Goal: Task Accomplishment & Management: Manage account settings

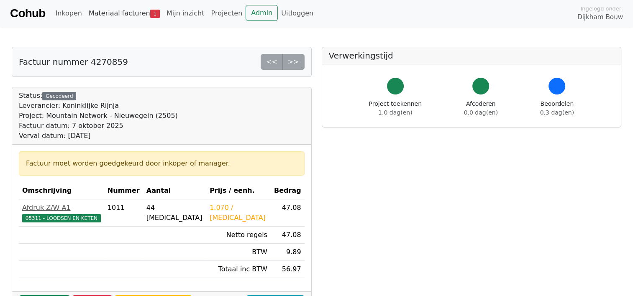
click at [118, 14] on link "Materiaal facturen 1" at bounding box center [124, 13] width 78 height 17
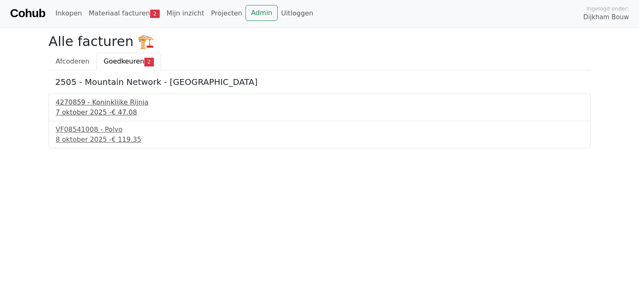
click at [118, 102] on div "4270859 - Koninklijke Rijnja" at bounding box center [320, 102] width 528 height 10
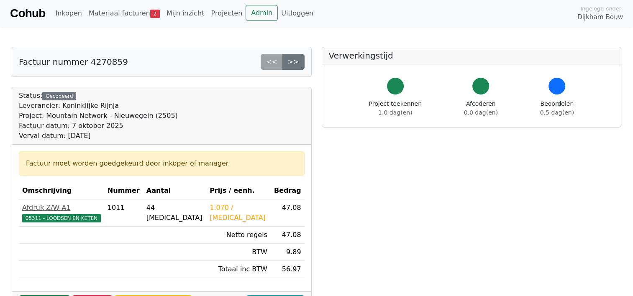
scroll to position [79, 0]
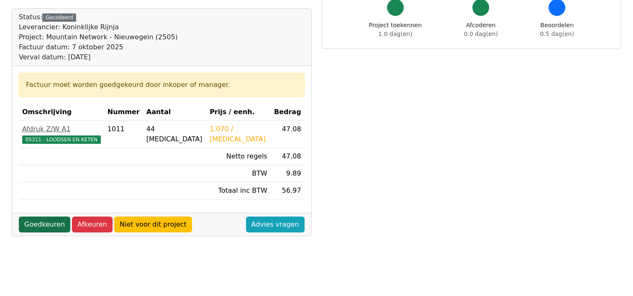
click at [33, 221] on link "Goedkeuren" at bounding box center [44, 225] width 51 height 16
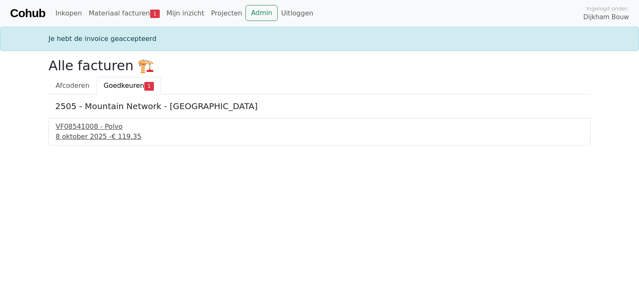
click at [97, 127] on div "VF08541008 - Polvo" at bounding box center [320, 127] width 528 height 10
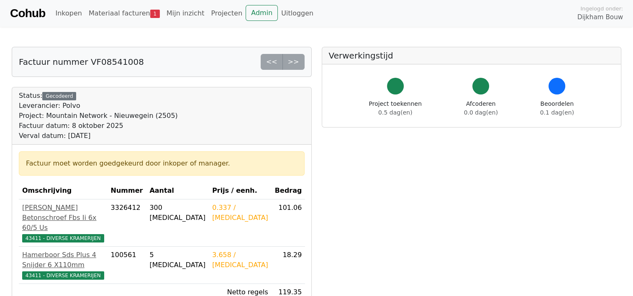
scroll to position [168, 0]
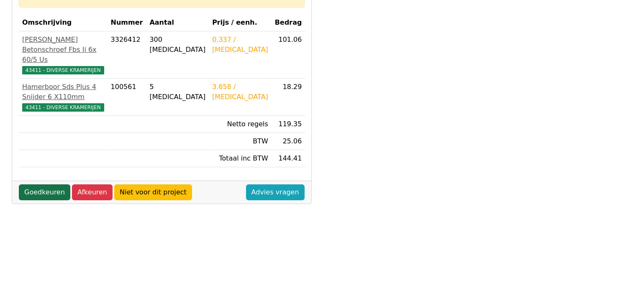
click at [33, 184] on link "Goedkeuren" at bounding box center [44, 192] width 51 height 16
